Goal: Feedback & Contribution: Submit feedback/report problem

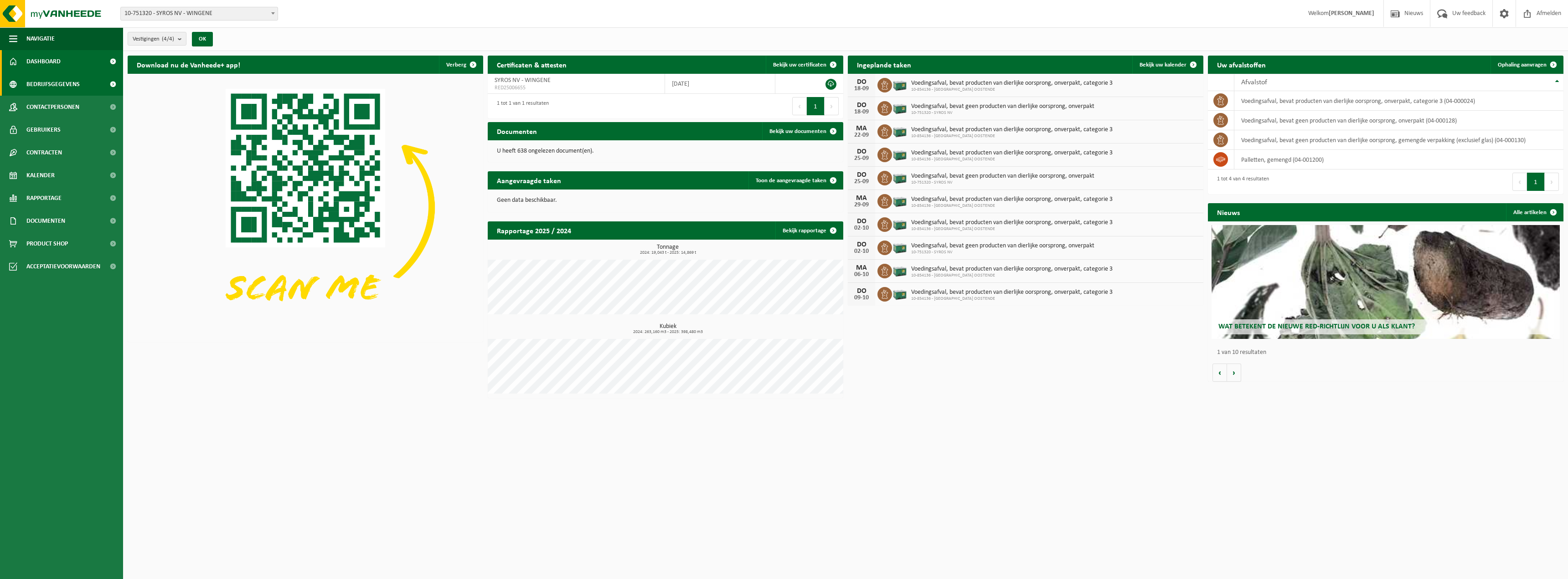
click at [113, 83] on span at bounding box center [113, 84] width 20 height 22
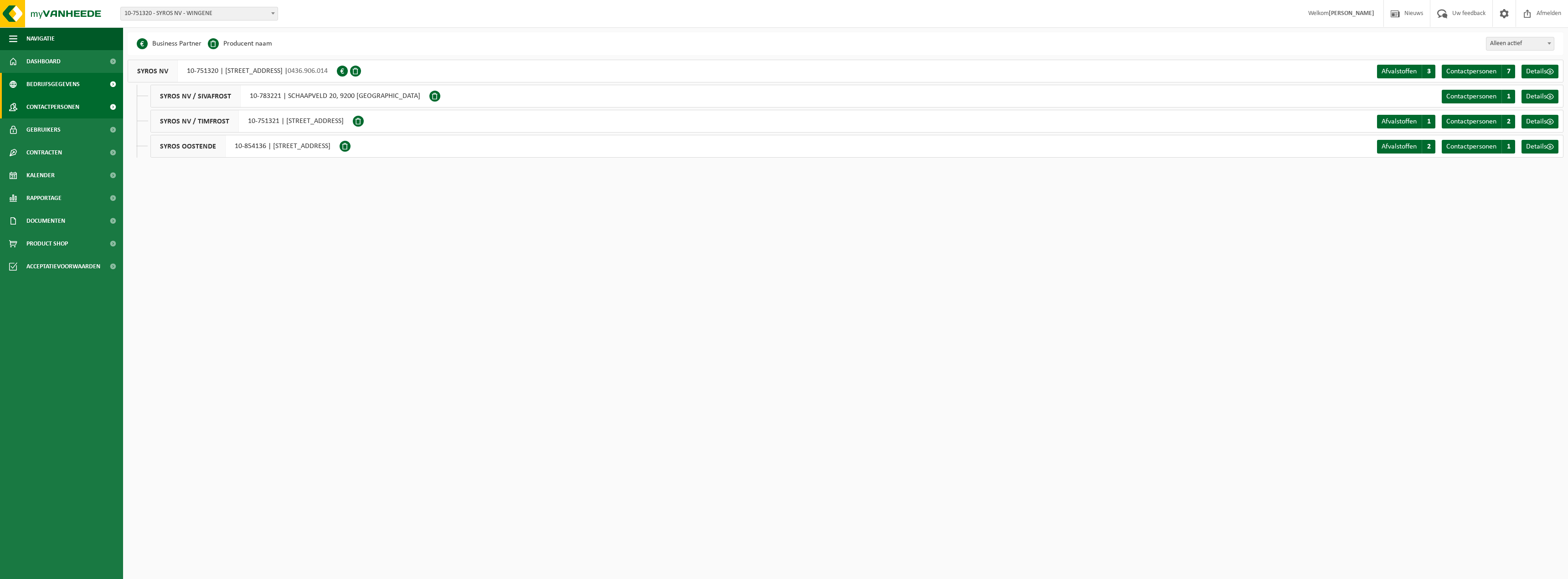
click at [112, 99] on span at bounding box center [113, 107] width 20 height 22
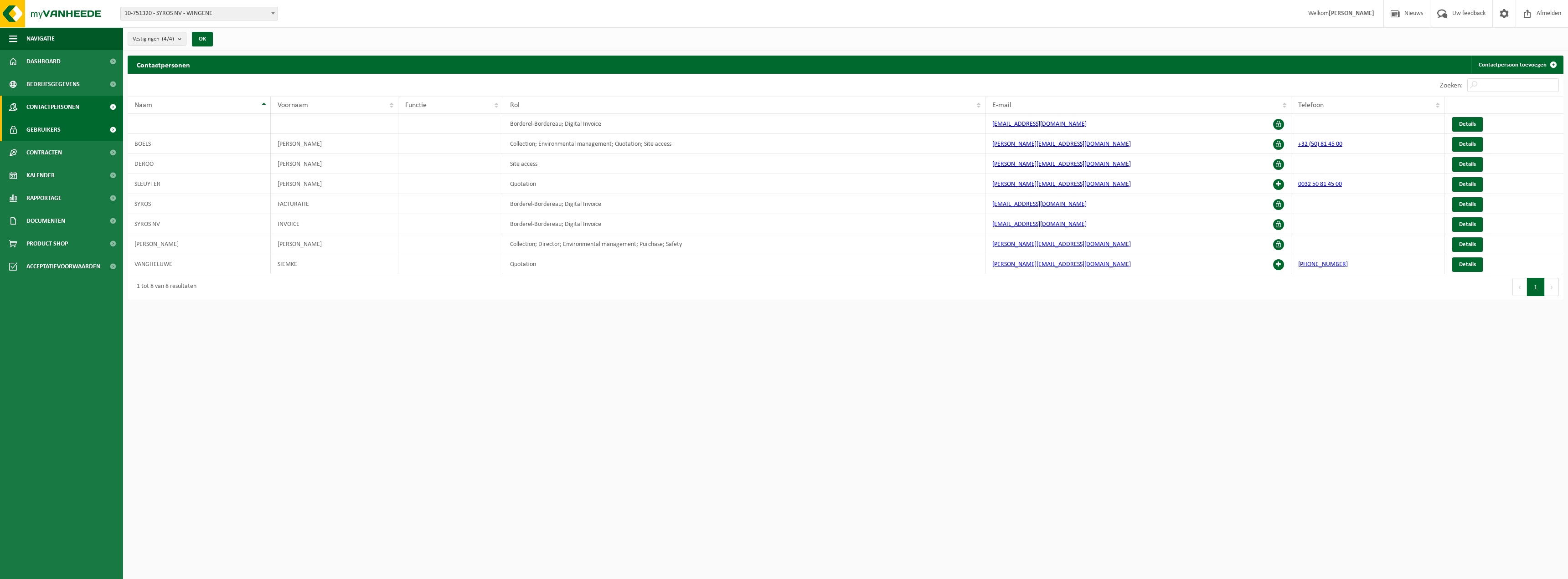
click at [109, 129] on span at bounding box center [113, 130] width 20 height 22
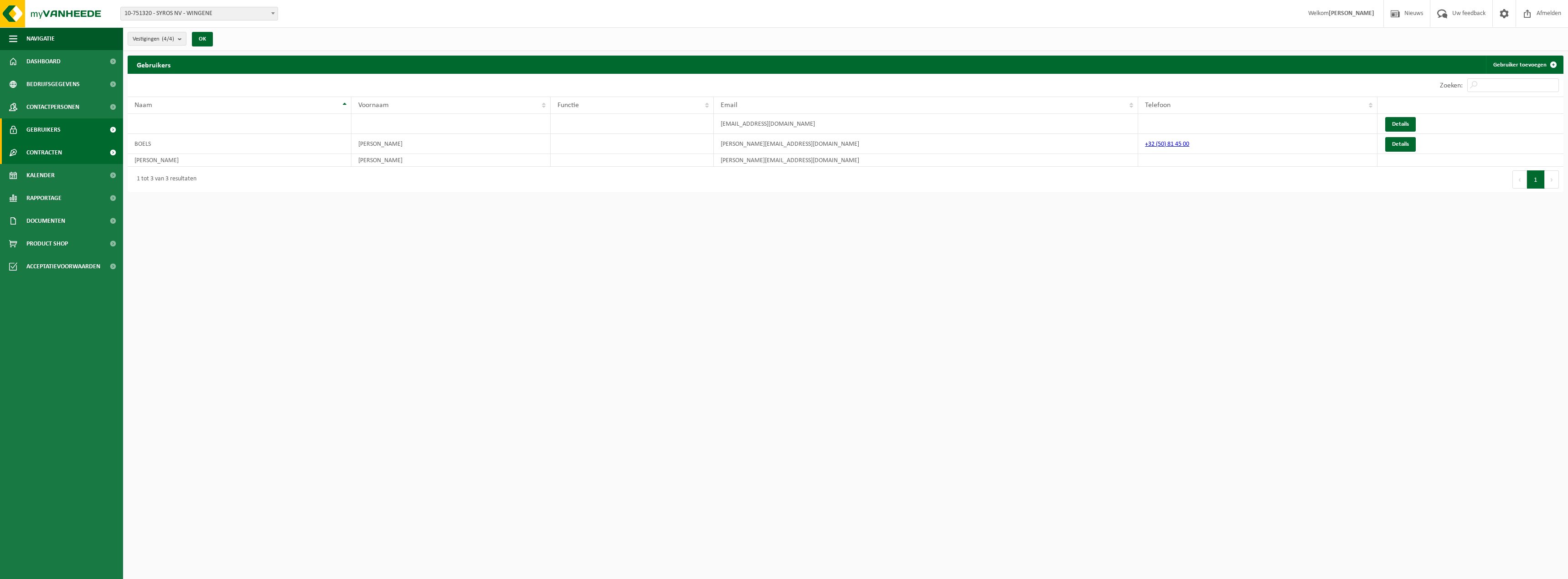
click at [111, 150] on span at bounding box center [113, 152] width 20 height 22
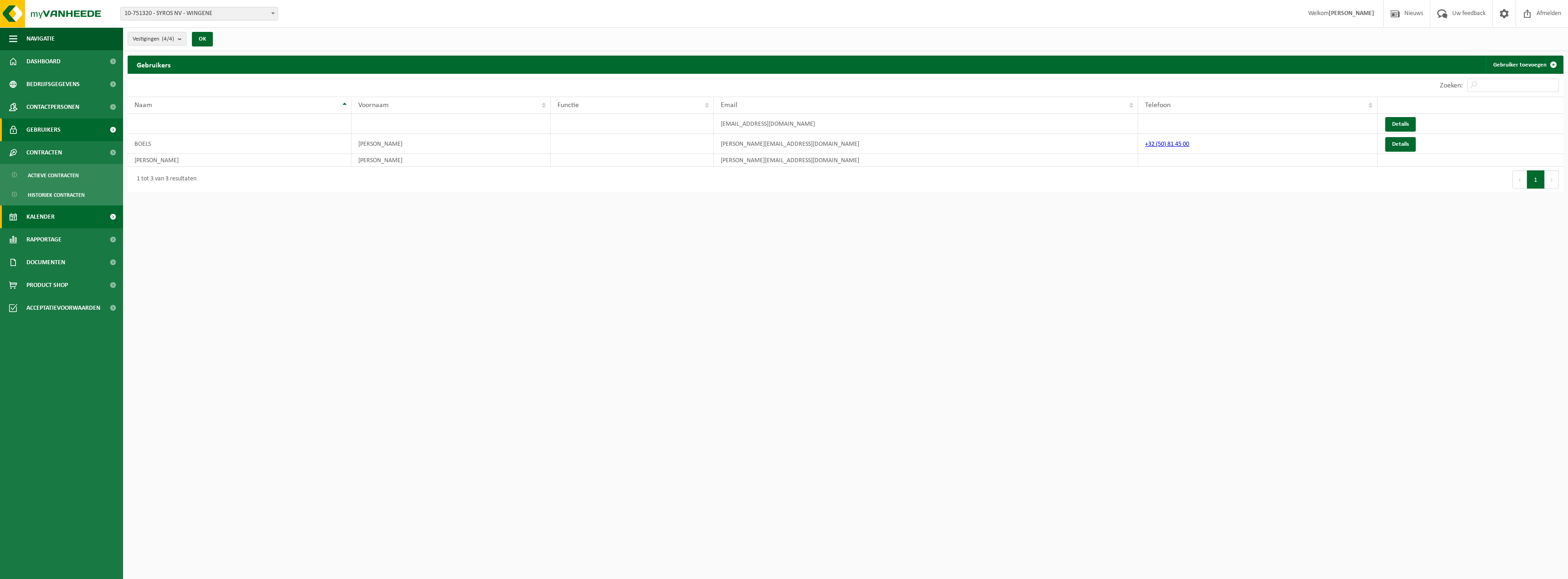
click at [112, 220] on span at bounding box center [113, 217] width 20 height 22
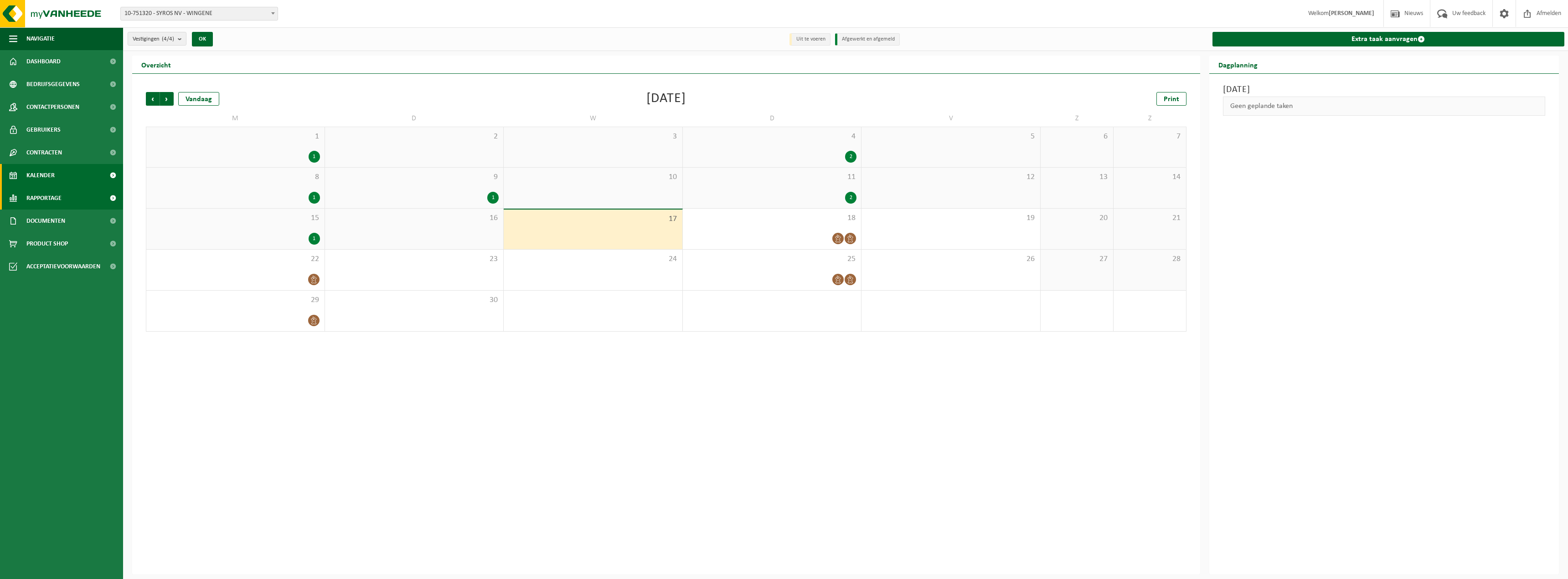
click at [112, 203] on span at bounding box center [113, 198] width 20 height 22
click at [1451, 13] on span "Uw feedback" at bounding box center [1468, 14] width 38 height 27
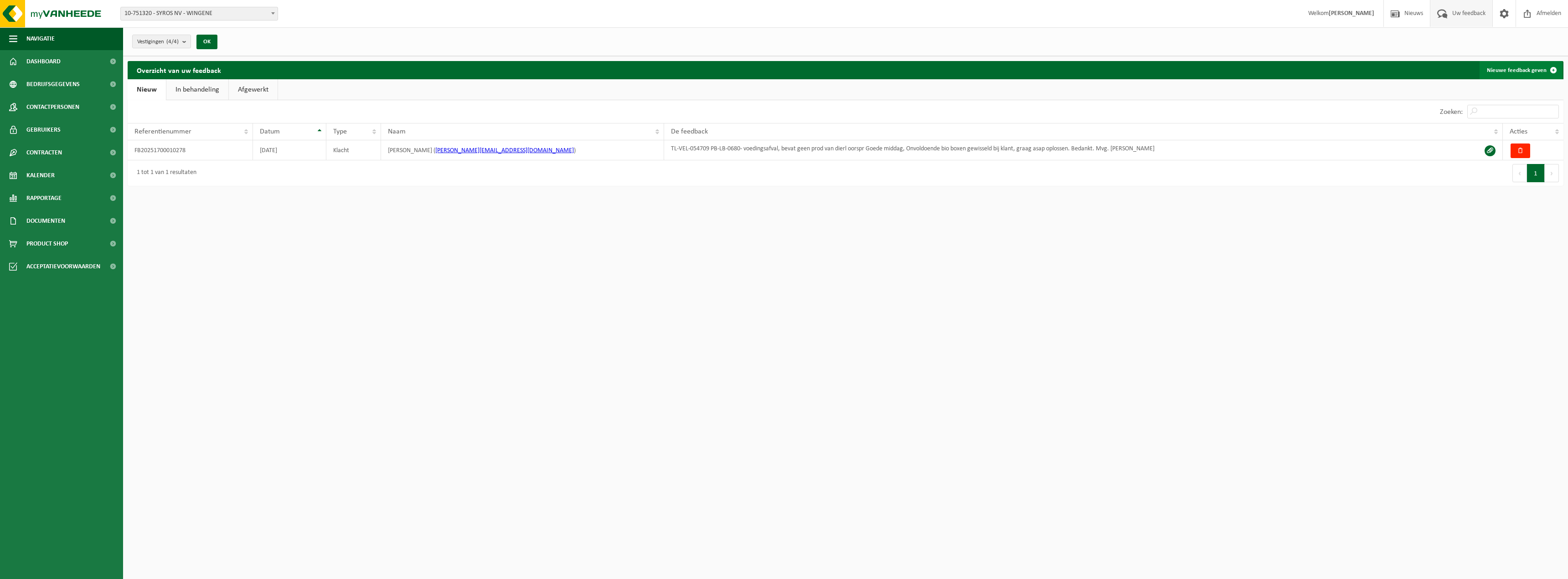
click at [1515, 68] on link "Nieuwe feedback geven" at bounding box center [1521, 70] width 83 height 18
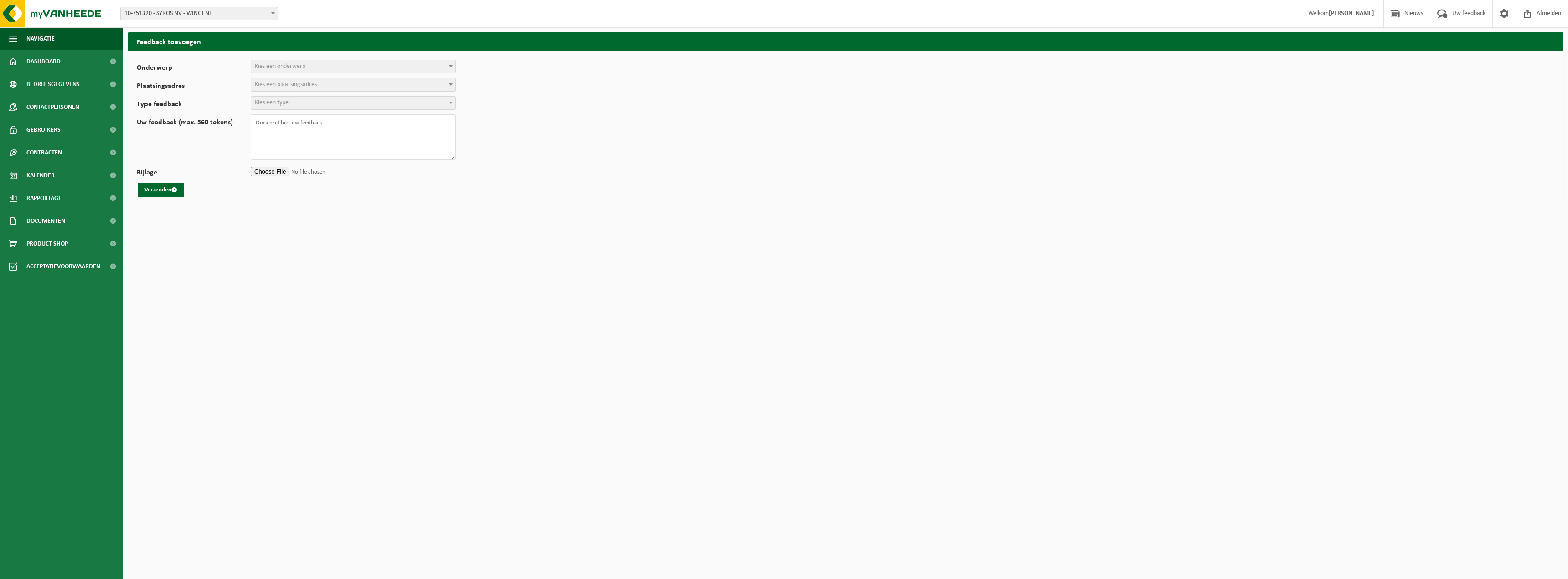
select select
click at [287, 66] on span "Kies een onderwerp" at bounding box center [279, 66] width 50 height 7
select select "1"
click at [301, 86] on span "Kies een verfijning" at bounding box center [277, 84] width 46 height 7
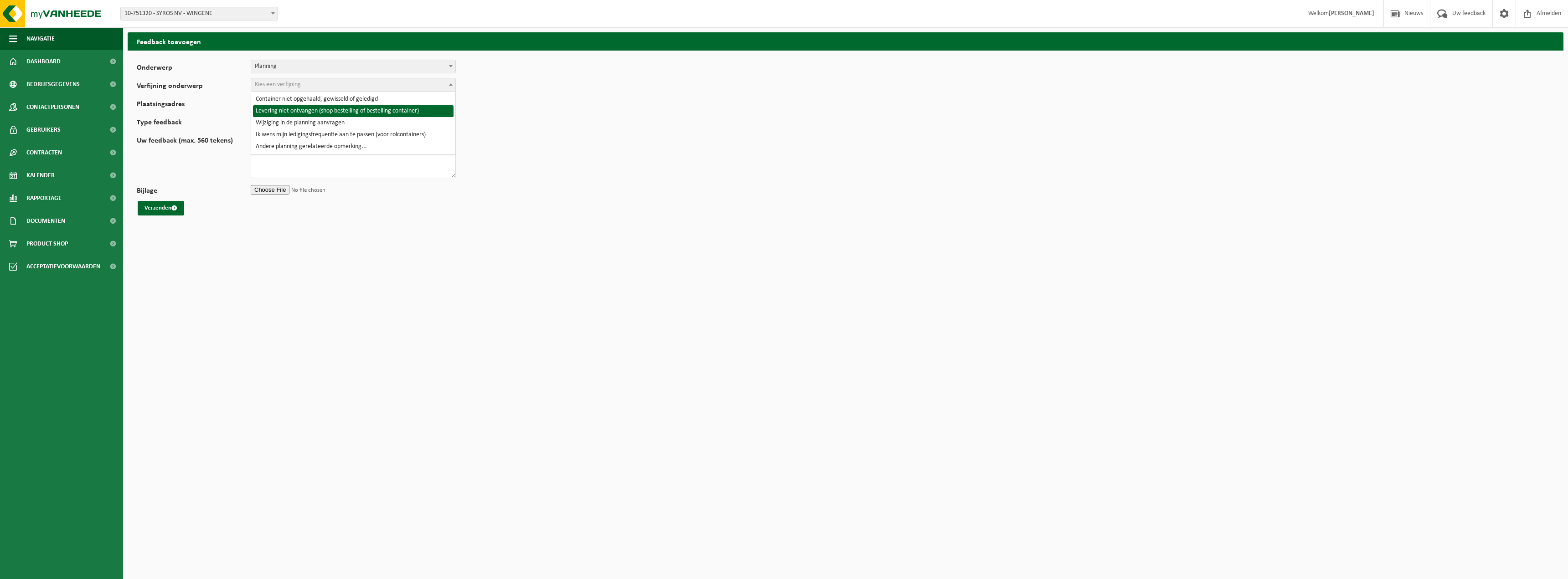
select select "3"
click at [317, 104] on span "Kies een plaatsingsadres" at bounding box center [285, 102] width 62 height 7
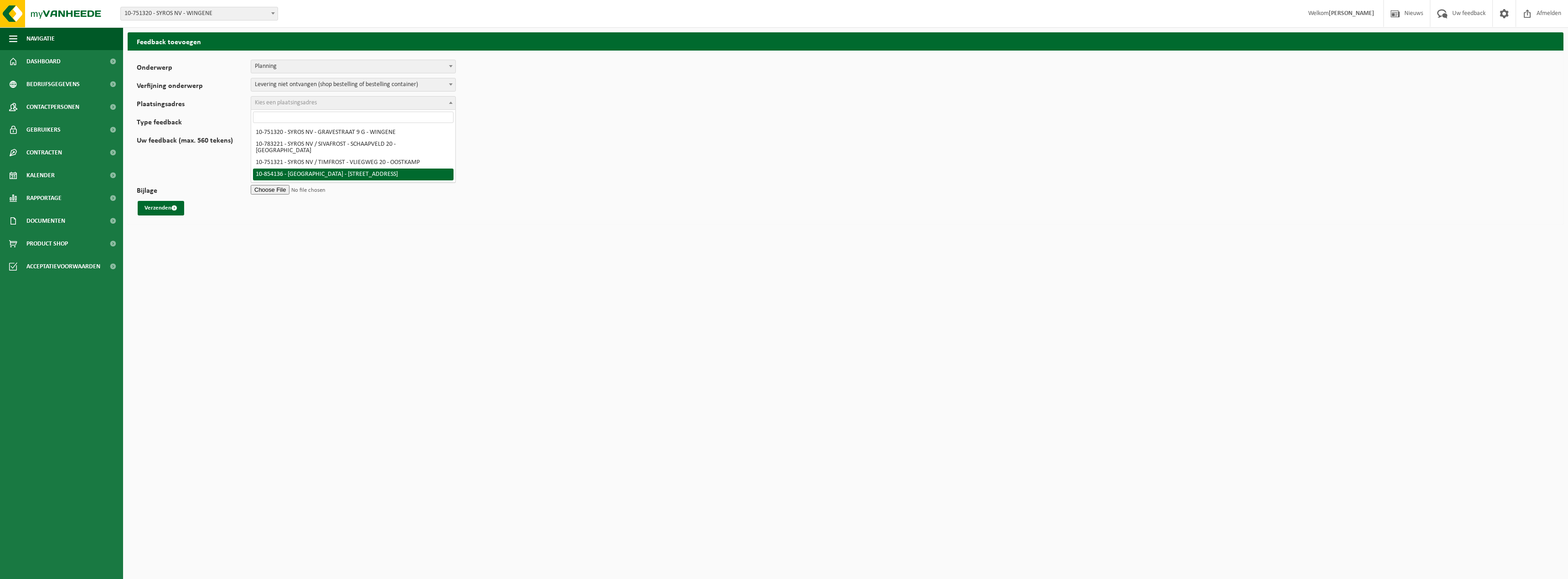
select select "97799"
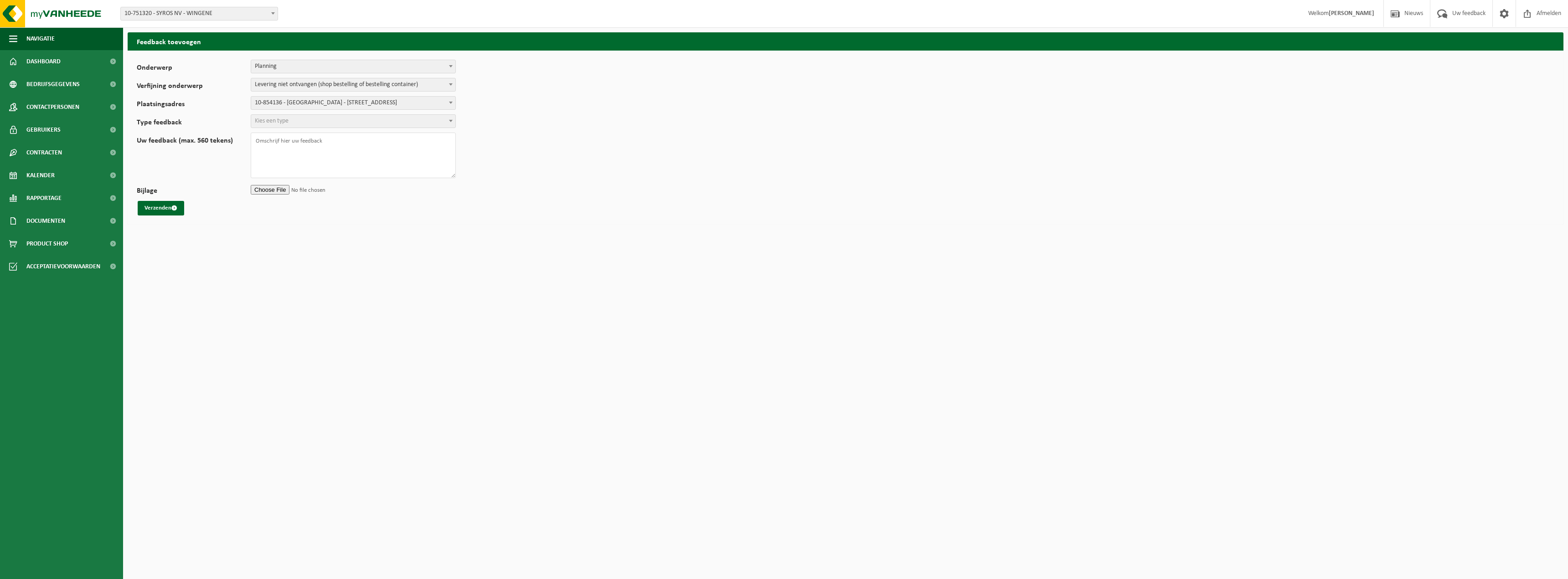
click at [290, 123] on span "Kies een type" at bounding box center [354, 121] width 204 height 13
select select "COM"
click at [282, 149] on textarea "Uw feedback (max. 560 tekens)" at bounding box center [353, 155] width 205 height 46
drag, startPoint x: 336, startPoint y: 156, endPoint x: 224, endPoint y: 153, distance: 112.0
click at [224, 153] on div "Uw feedback (max. 560 tekens) Beste, Begin deze maand heb ik C" at bounding box center [300, 155] width 328 height 46
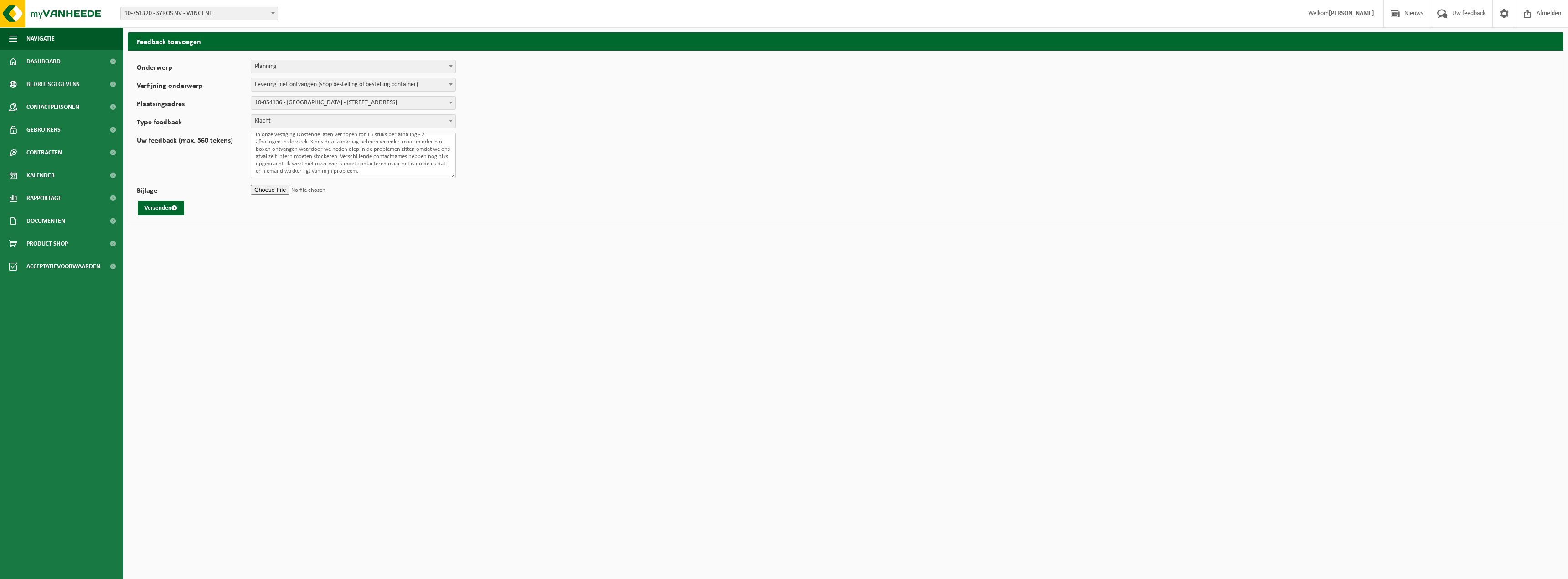
scroll to position [26, 0]
type textarea "Beste, Eind augustus heb ik via onze key account Christophe Vandeputte het aant…"
click at [149, 207] on button "Verzenden" at bounding box center [161, 208] width 47 height 14
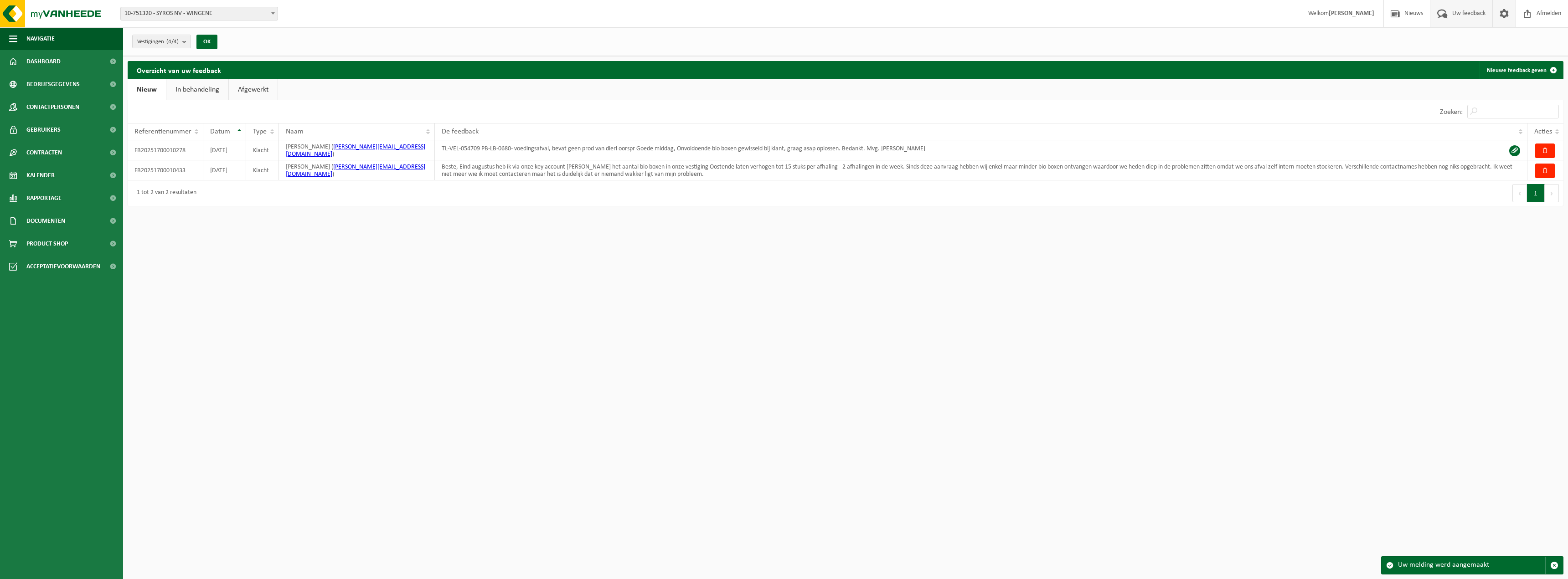
click at [1506, 14] on span at bounding box center [1504, 14] width 14 height 27
